Goal: Check status: Check status

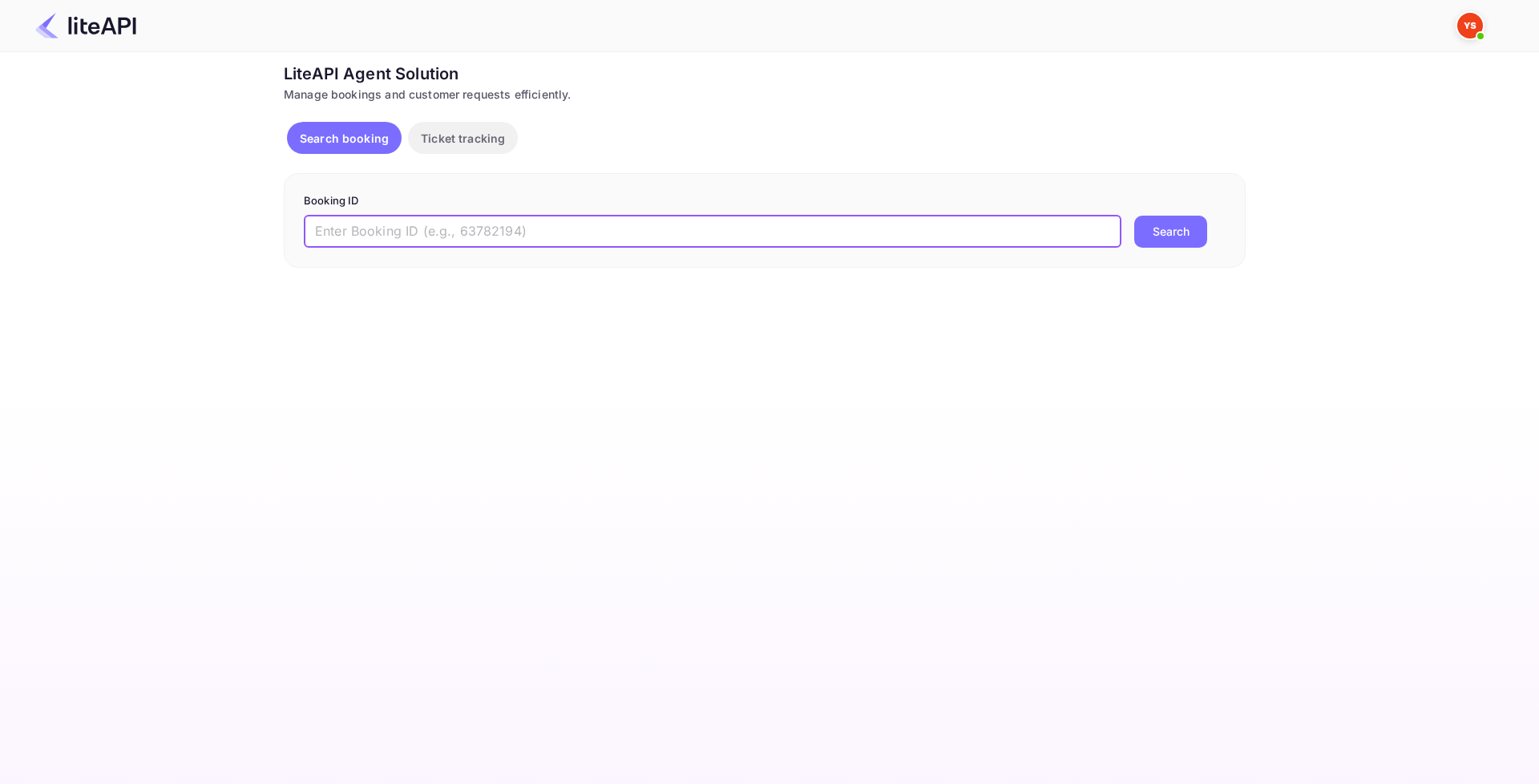
click at [516, 231] on input "text" at bounding box center [713, 232] width 818 height 32
paste input "8669617"
type input "8669617"
click at [1147, 241] on button "Search" at bounding box center [1171, 232] width 73 height 32
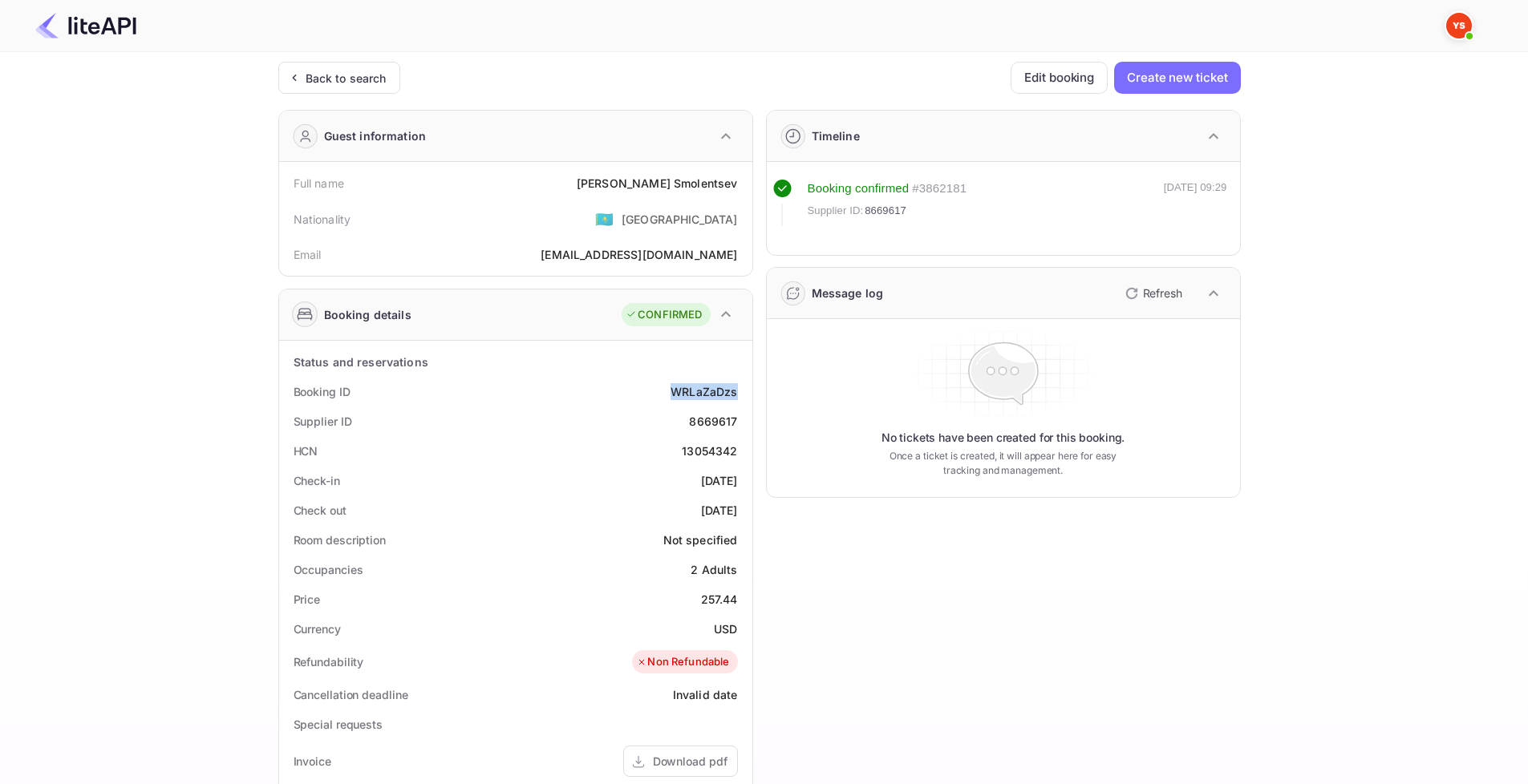
drag, startPoint x: 673, startPoint y: 390, endPoint x: 745, endPoint y: 390, distance: 72.0
click at [745, 390] on div "Booking ID WRLaZaDzs" at bounding box center [516, 392] width 461 height 30
copy div "WRLaZaDzs"
drag, startPoint x: 690, startPoint y: 420, endPoint x: 739, endPoint y: 420, distance: 49.0
click at [739, 420] on div "Supplier ID 8669617" at bounding box center [516, 421] width 461 height 30
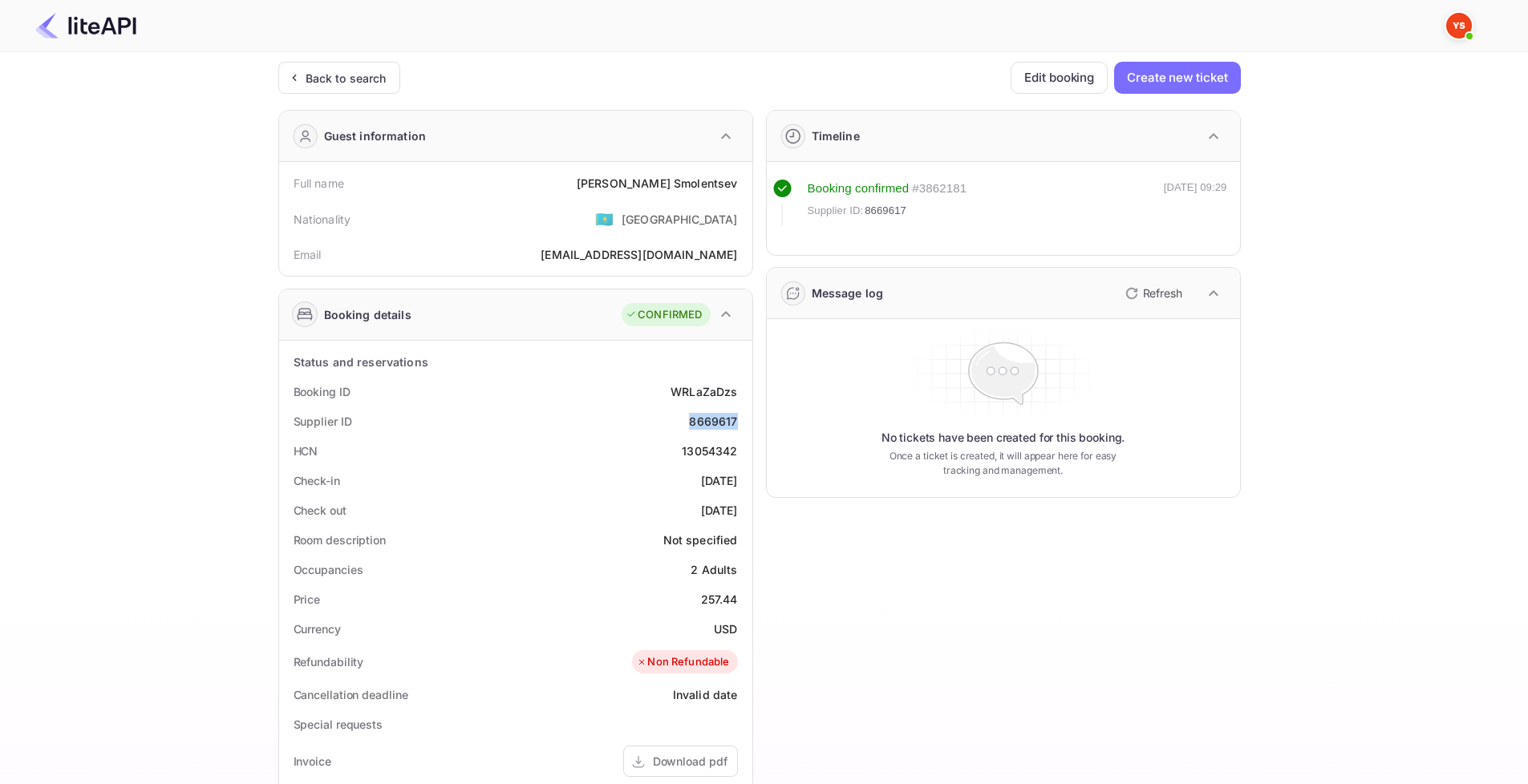
copy div "8669617"
click at [1343, 155] on div "Ticket Affiliate URL [URL][DOMAIN_NAME] Business partner name Nuitee Travel Cus…" at bounding box center [759, 604] width 1479 height 1086
drag, startPoint x: 634, startPoint y: 184, endPoint x: 737, endPoint y: 181, distance: 103.0
click at [737, 181] on div "[PERSON_NAME]" at bounding box center [656, 183] width 161 height 17
copy div "[PERSON_NAME]"
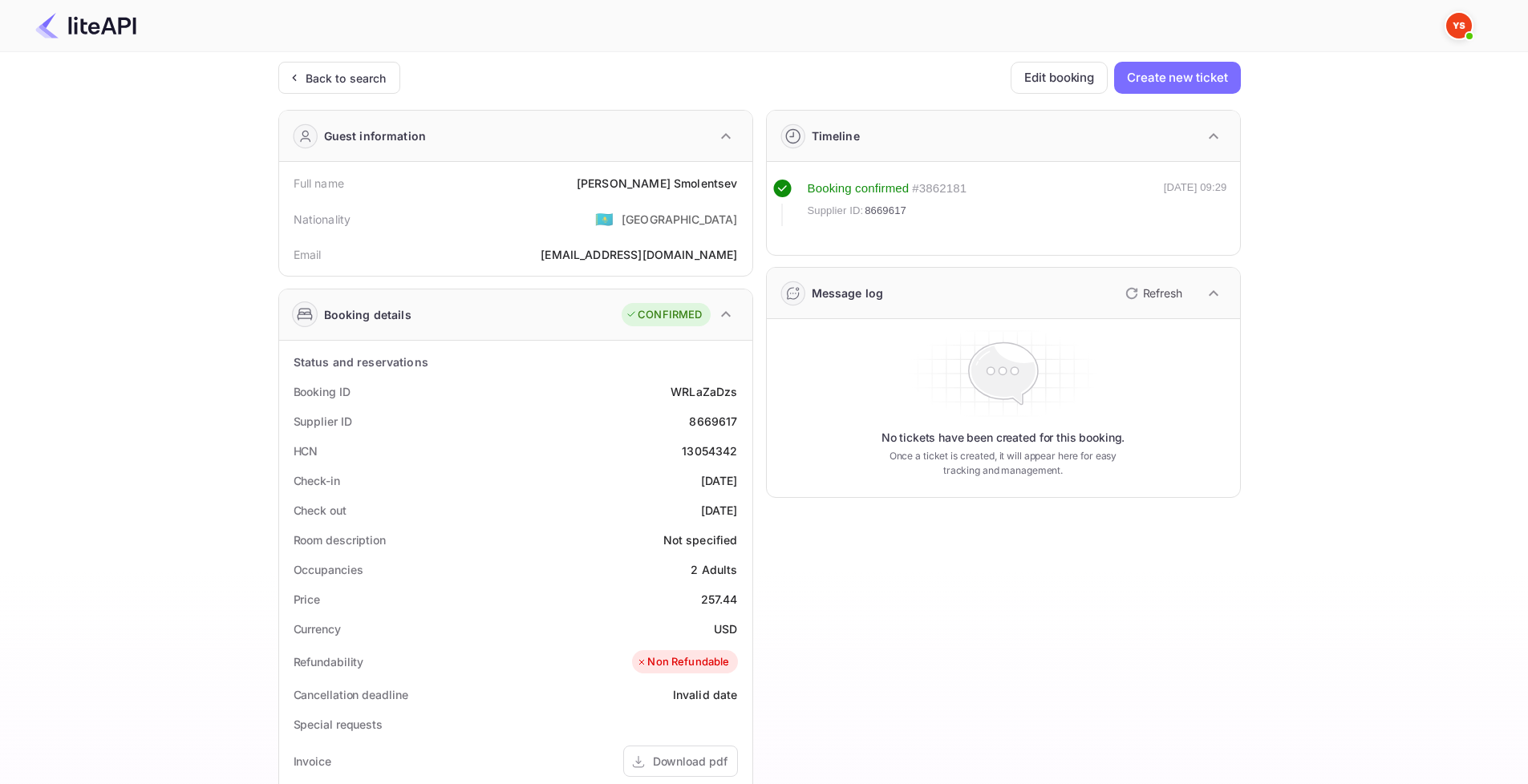
click at [1030, 527] on div "Timeline Booking confirmed # 3862181 Supplier ID: 8669617 [DATE] 09:29 Message …" at bounding box center [996, 622] width 487 height 1050
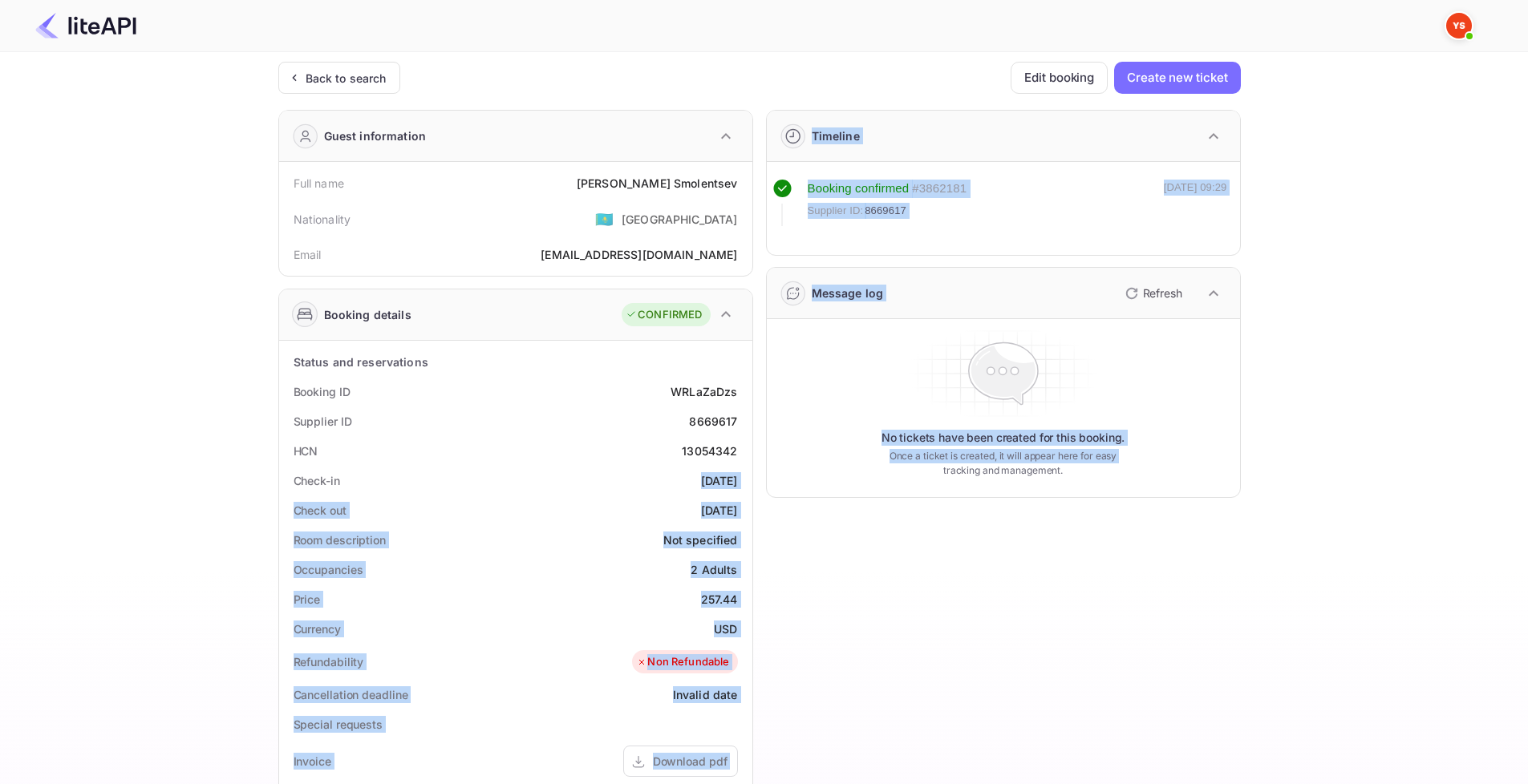
drag, startPoint x: 681, startPoint y: 481, endPoint x: 753, endPoint y: 477, distance: 72.1
click at [753, 477] on div "Guest information Full name [PERSON_NAME] Nationality 🇰🇿 [DEMOGRAPHIC_DATA] Ema…" at bounding box center [753, 622] width 975 height 1050
copy div "[DATE] Check out [DATE] Room description Not specified Occupancies 2 Adults Pri…"
drag, startPoint x: 855, startPoint y: 546, endPoint x: 691, endPoint y: 496, distance: 171.5
click at [854, 546] on div "Timeline Booking confirmed # 3862181 Supplier ID: 8669617 [DATE] 09:29 Message …" at bounding box center [996, 622] width 487 height 1050
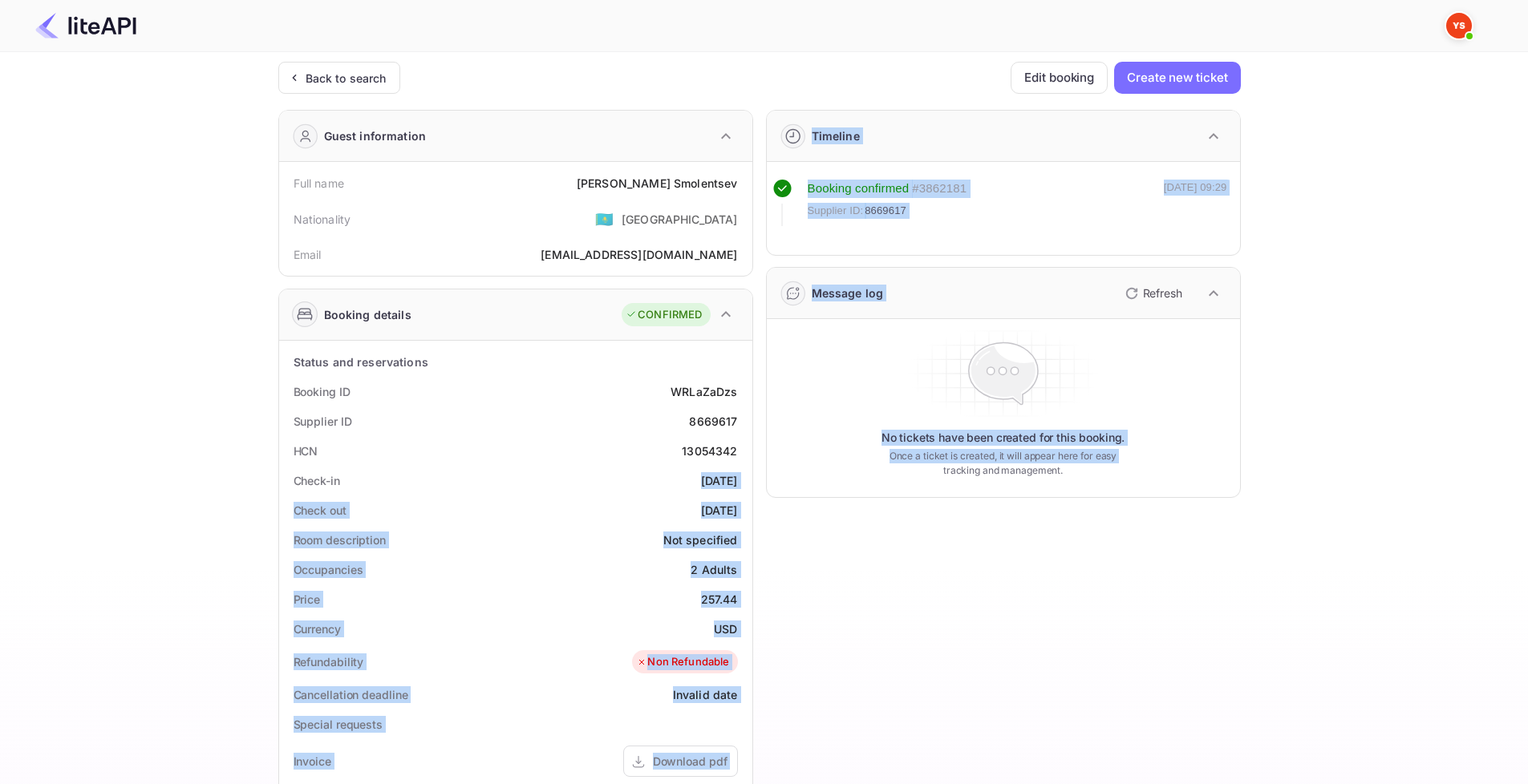
click at [664, 479] on div "Check-in [DATE]" at bounding box center [516, 481] width 461 height 30
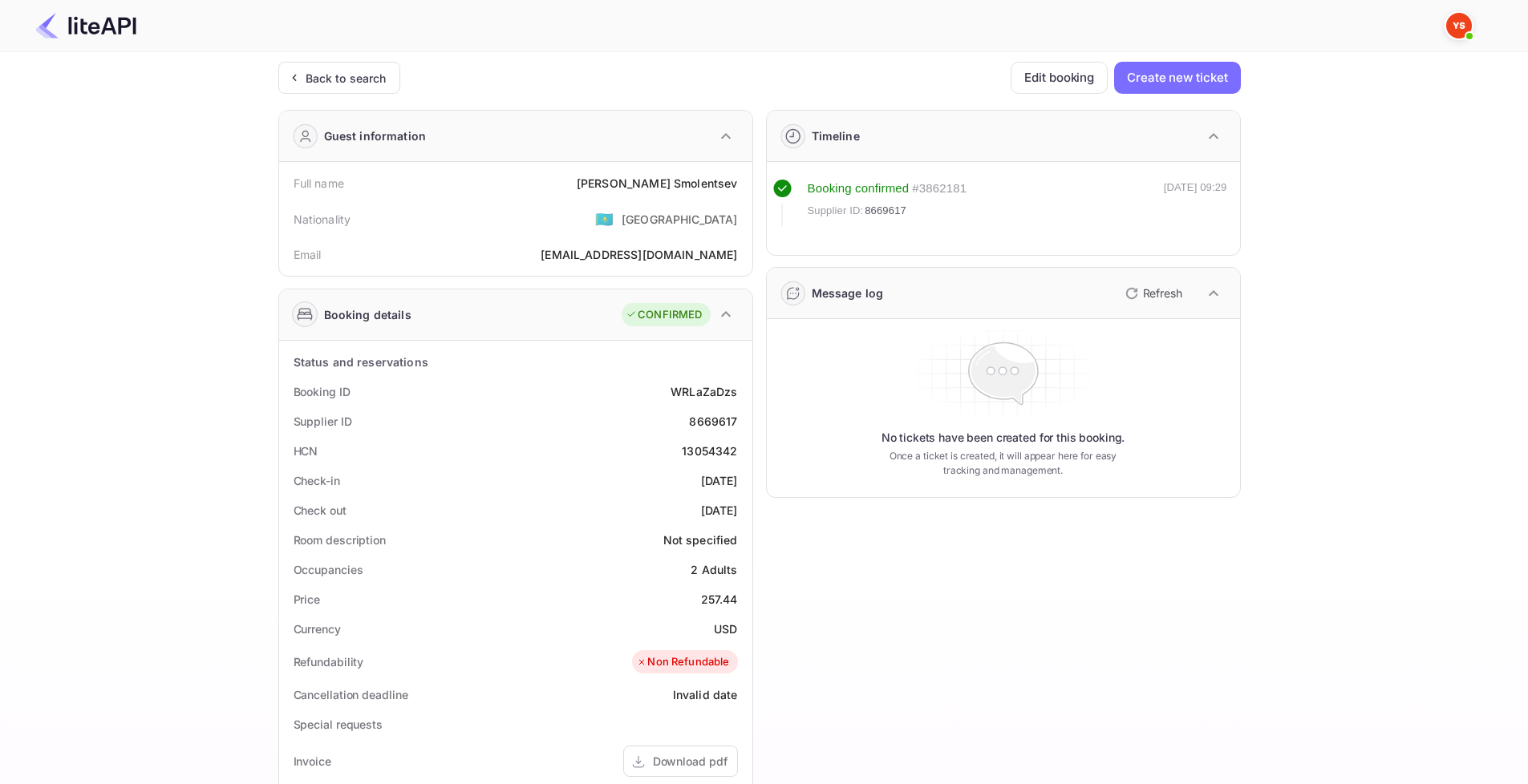
drag, startPoint x: 683, startPoint y: 479, endPoint x: 735, endPoint y: 479, distance: 52.0
click at [735, 479] on div "Check-in [DATE]" at bounding box center [516, 481] width 461 height 30
copy div "[DATE]"
drag, startPoint x: 672, startPoint y: 513, endPoint x: 740, endPoint y: 512, distance: 68.0
click at [740, 512] on div "Check out [DATE]" at bounding box center [516, 510] width 461 height 30
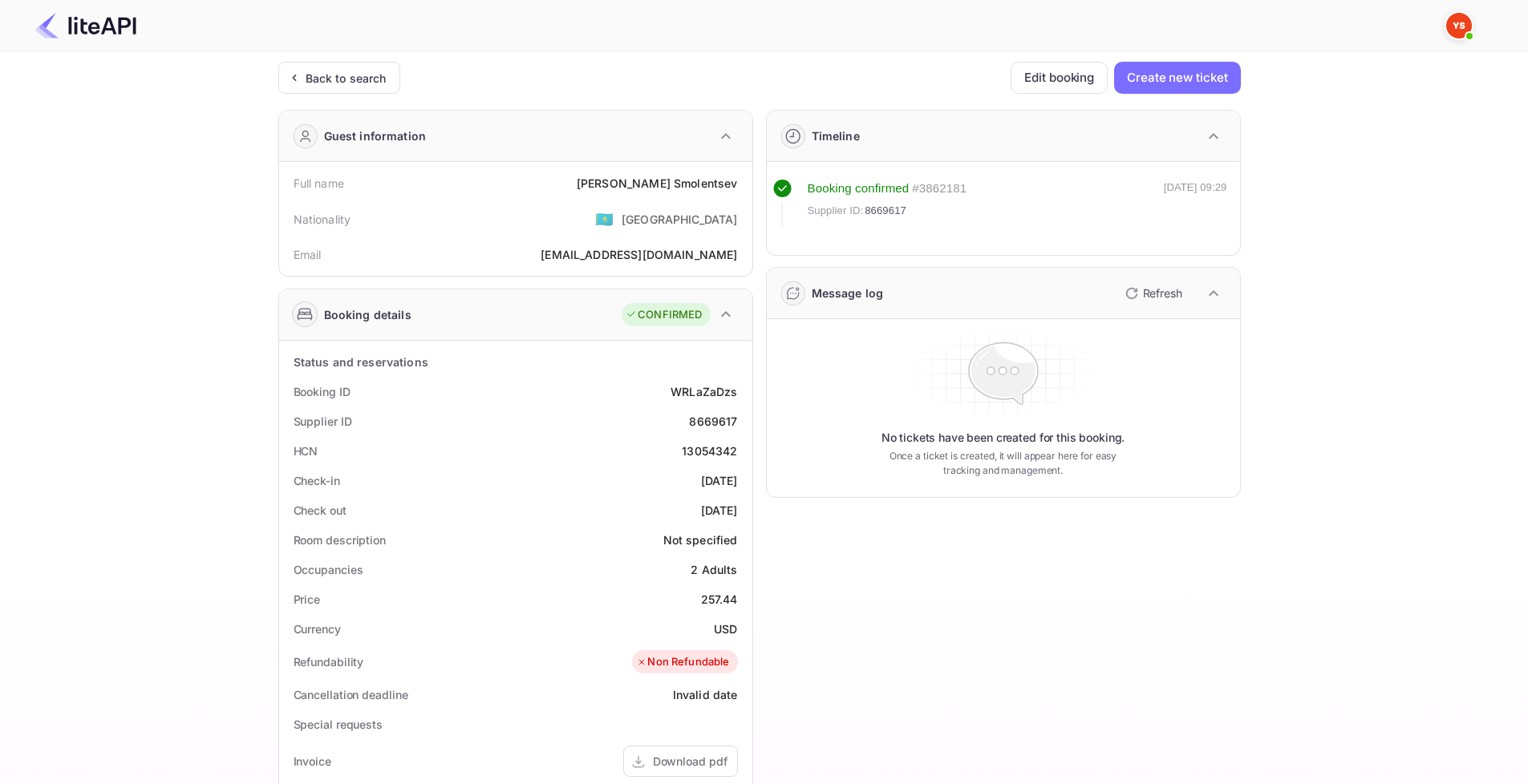
copy div "[DATE]"
click at [834, 562] on div "Timeline Booking confirmed # 3862181 Supplier ID: 8669617 [DATE] 09:29 Message …" at bounding box center [996, 622] width 487 height 1050
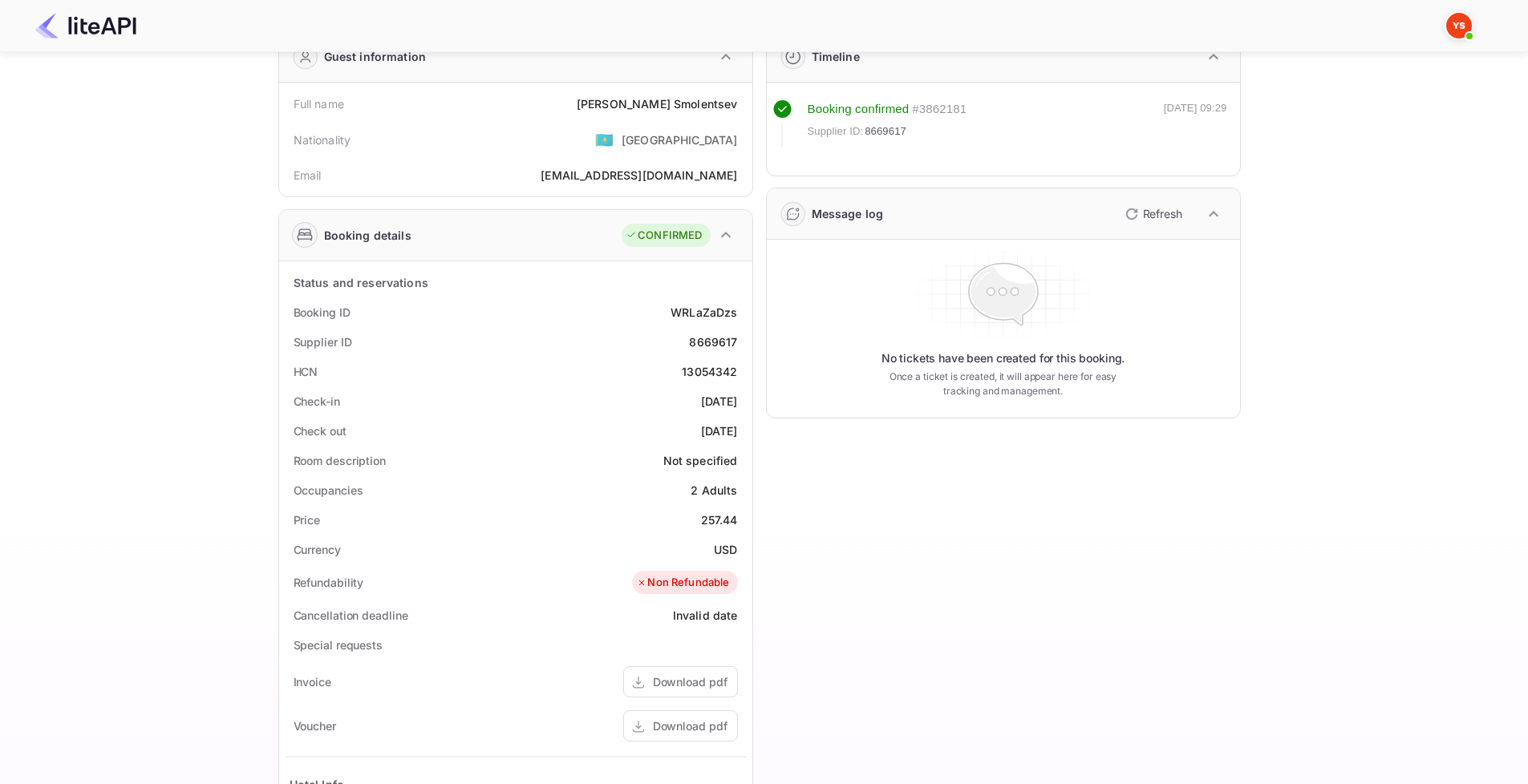
scroll to position [80, 0]
drag, startPoint x: 702, startPoint y: 517, endPoint x: 736, endPoint y: 518, distance: 34.0
click at [736, 518] on div "257.44" at bounding box center [719, 519] width 37 height 17
copy div "257.44"
click at [846, 552] on div "Timeline Booking confirmed # 3862181 Supplier ID: 8669617 [DATE] 09:29 Message …" at bounding box center [996, 542] width 487 height 1050
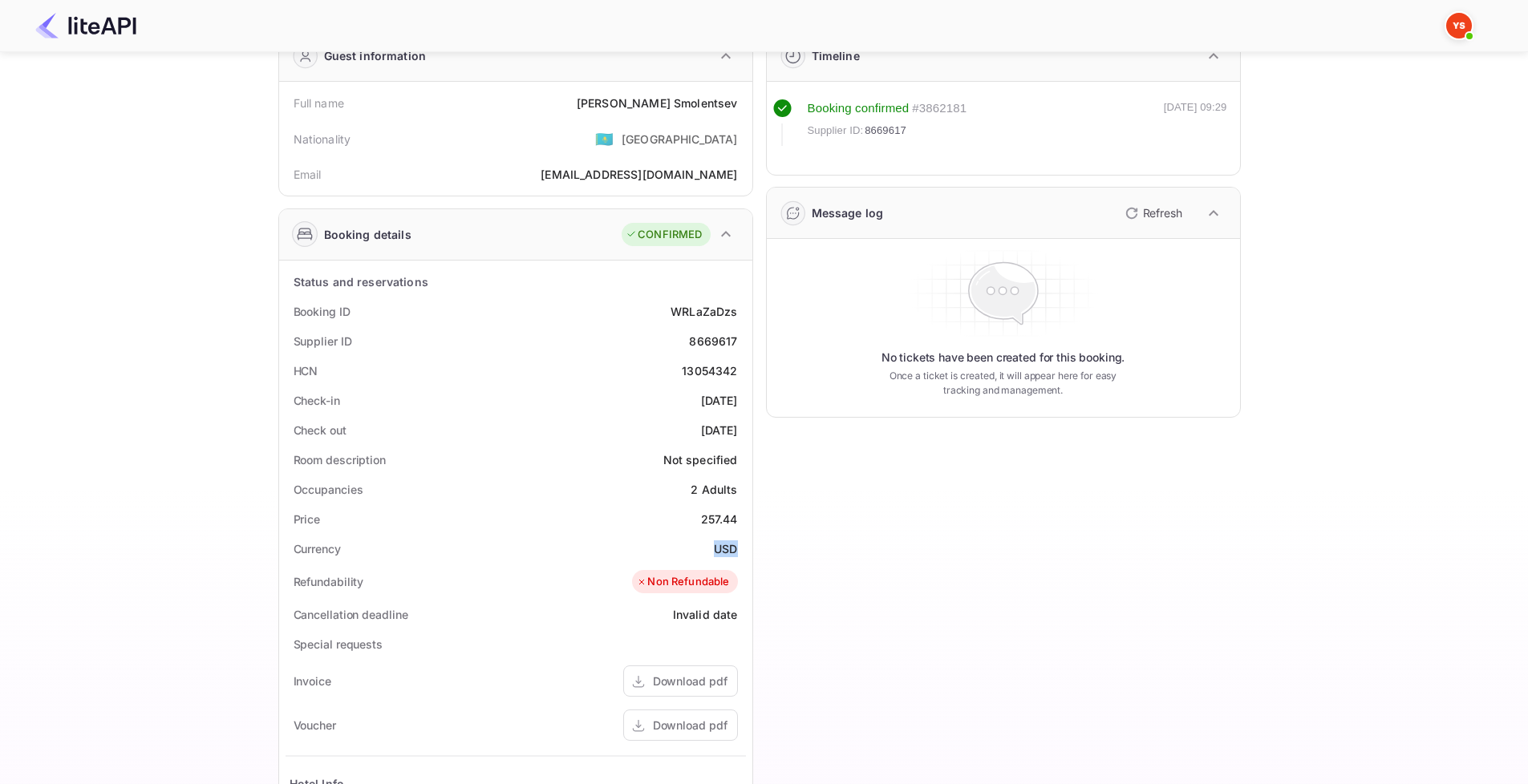
drag, startPoint x: 714, startPoint y: 549, endPoint x: 741, endPoint y: 549, distance: 27.0
click at [741, 549] on div "Currency USD" at bounding box center [516, 549] width 461 height 30
copy div "USD"
click at [856, 582] on div "Timeline Booking confirmed # 3862181 Supplier ID: 8669617 [DATE] 09:29 Message …" at bounding box center [996, 542] width 487 height 1050
